Goal: Information Seeking & Learning: Learn about a topic

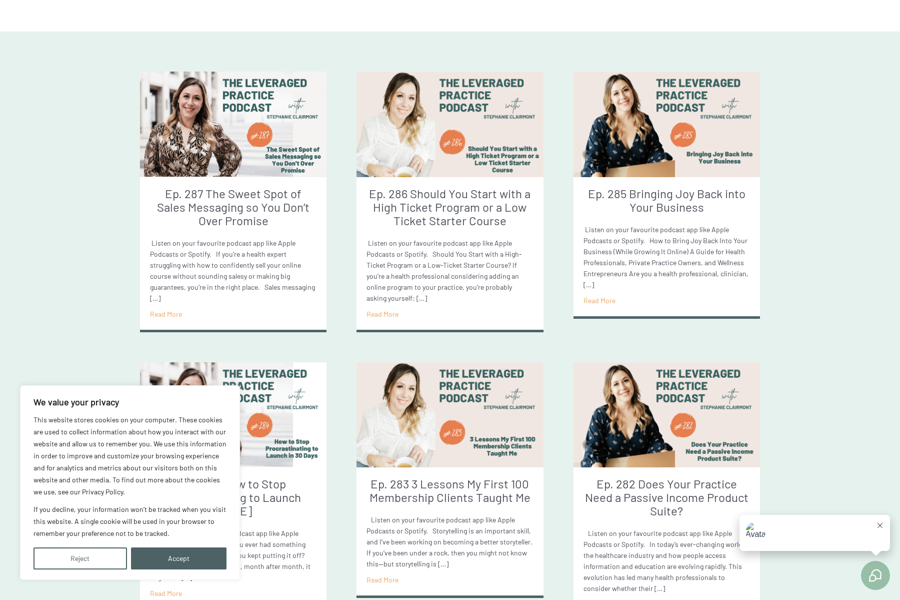
scroll to position [364, 0]
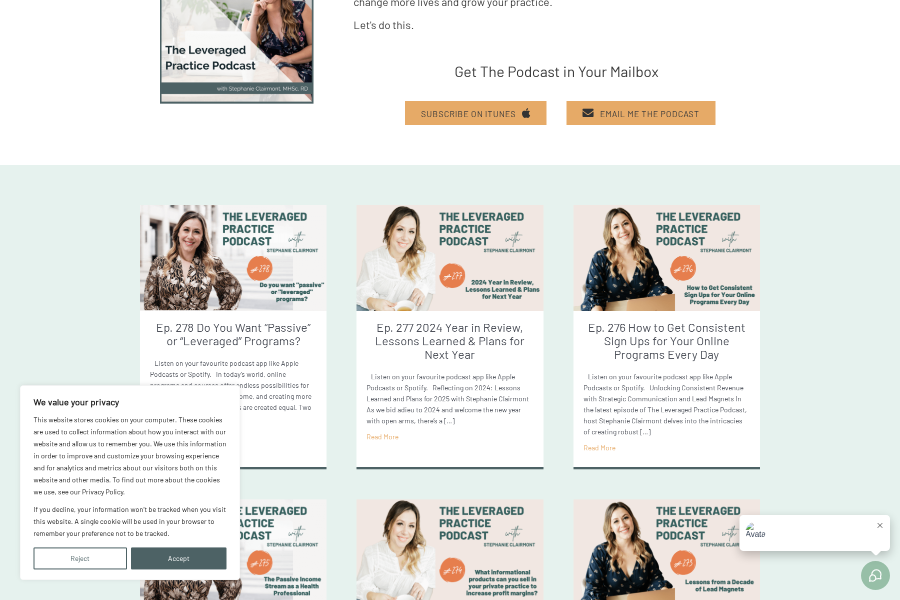
scroll to position [248, 0]
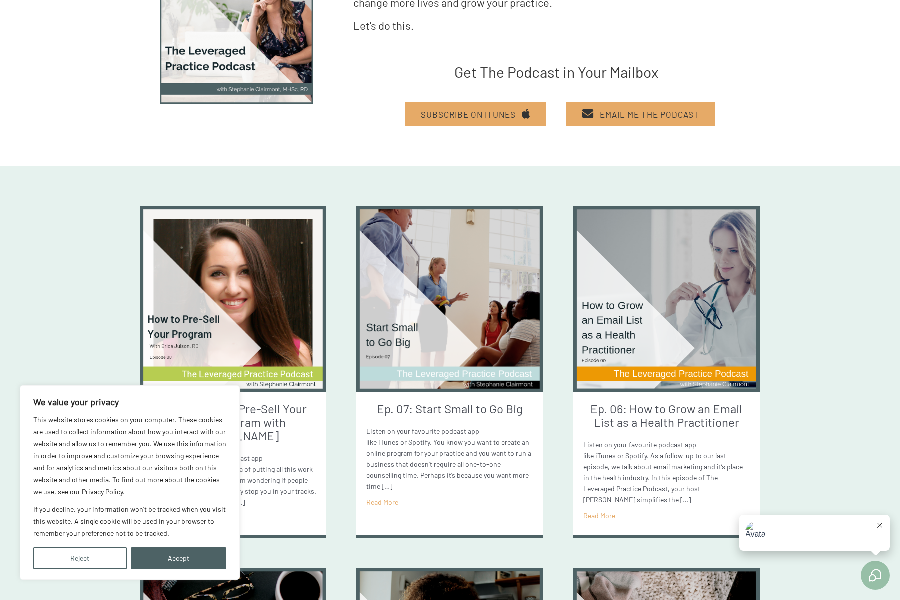
scroll to position [246, 0]
